Goal: Check status: Check status

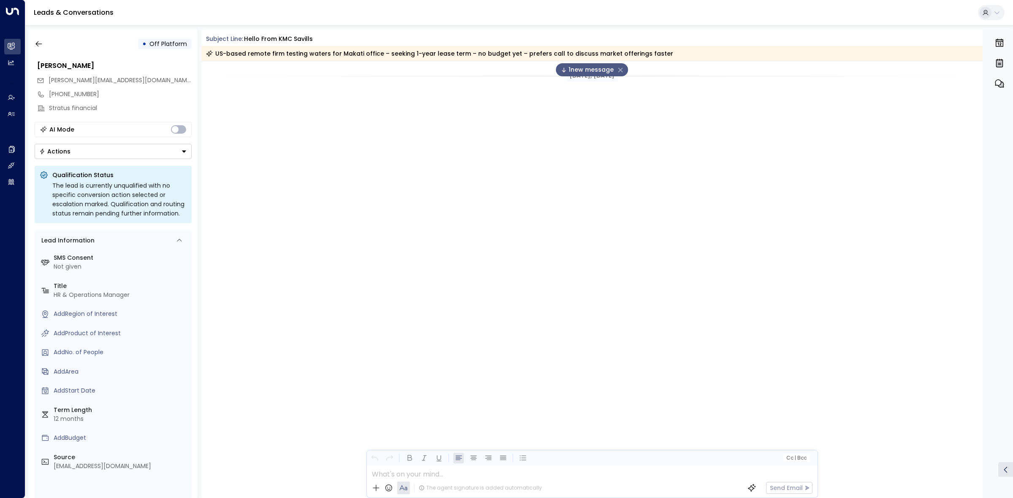
click at [42, 43] on icon "button" at bounding box center [39, 44] width 8 height 8
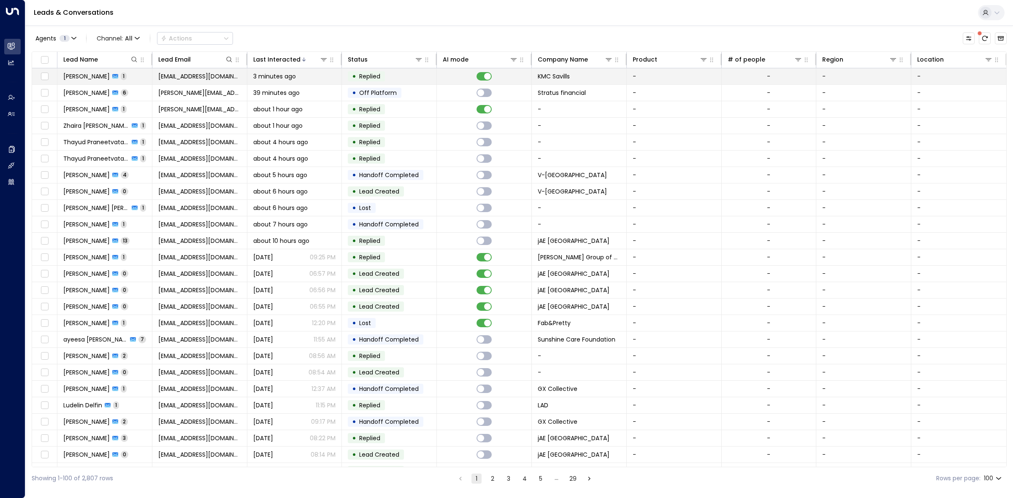
click at [323, 75] on div "3 minutes ago" at bounding box center [294, 76] width 83 height 8
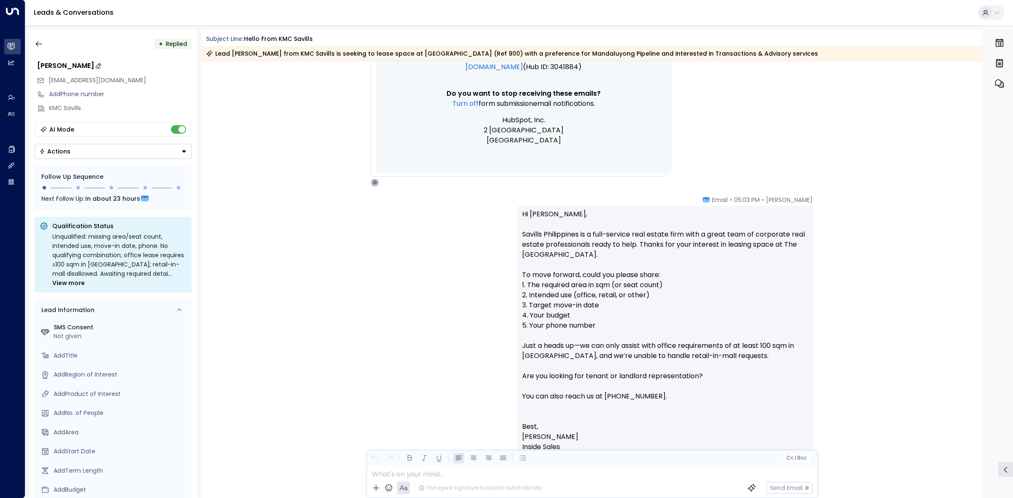
scroll to position [540, 0]
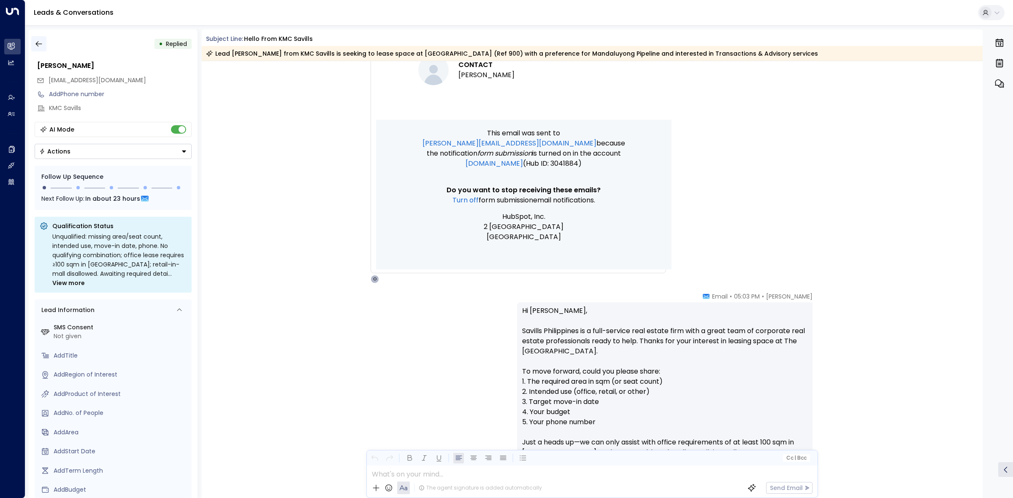
click at [31, 41] on button "button" at bounding box center [38, 43] width 15 height 15
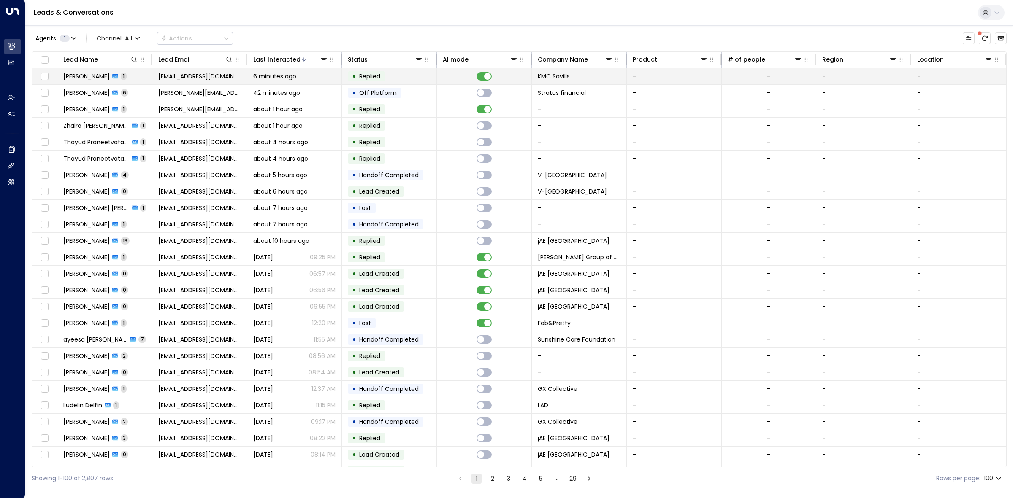
click at [411, 78] on td "• Replied" at bounding box center [389, 76] width 95 height 16
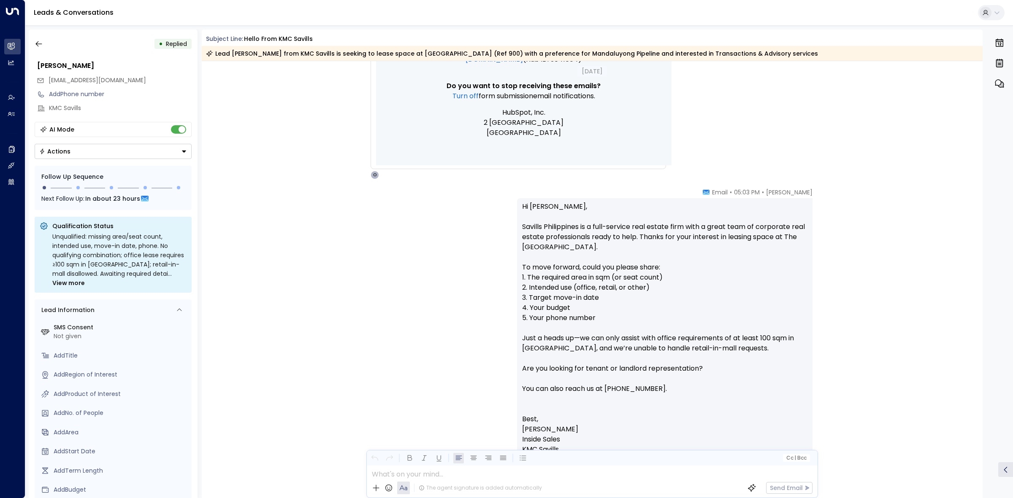
scroll to position [699, 0]
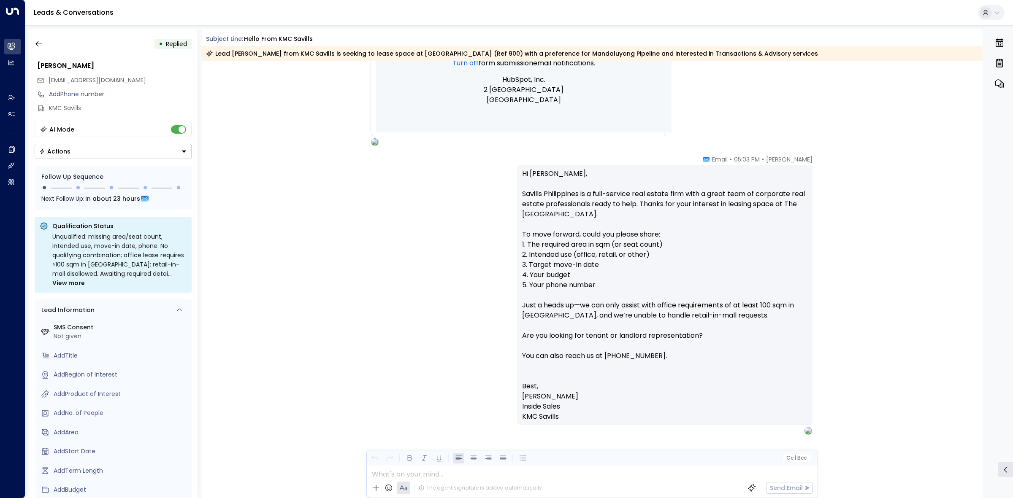
scroll to position [699, 0]
